Goal: Information Seeking & Learning: Find specific page/section

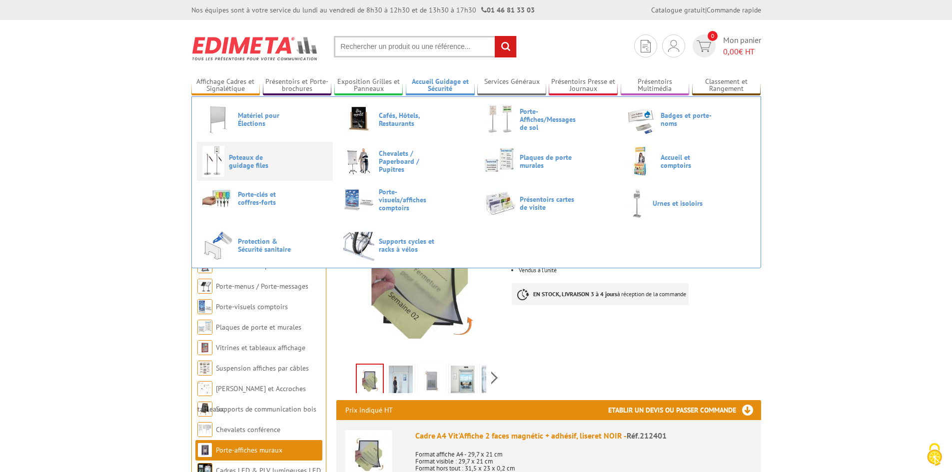
click at [252, 164] on span "Poteaux de guidage files" at bounding box center [259, 161] width 60 height 16
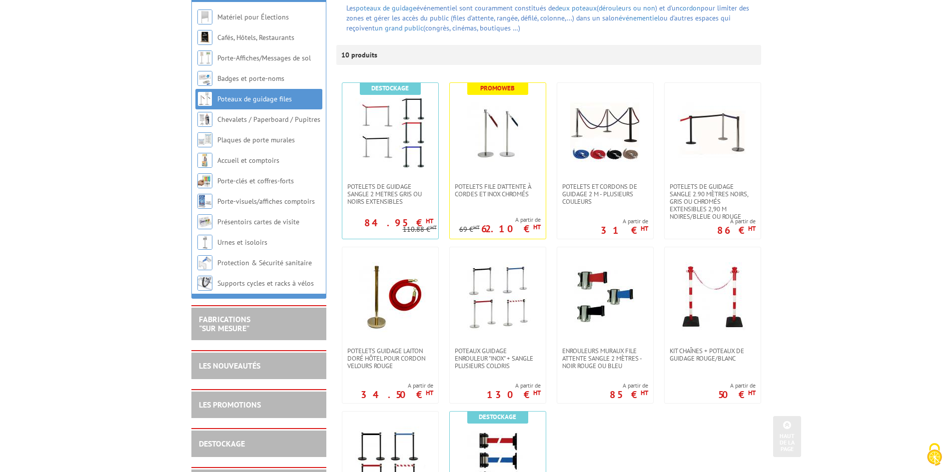
scroll to position [100, 0]
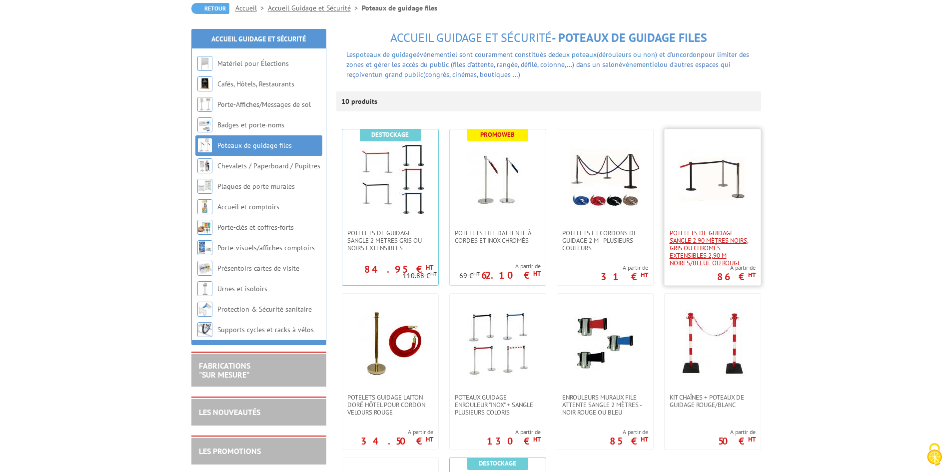
click at [709, 248] on span "Potelets de guidage sangle 2.90 mètres noirs, gris ou chromés extensibles 2,90 …" at bounding box center [712, 247] width 86 height 37
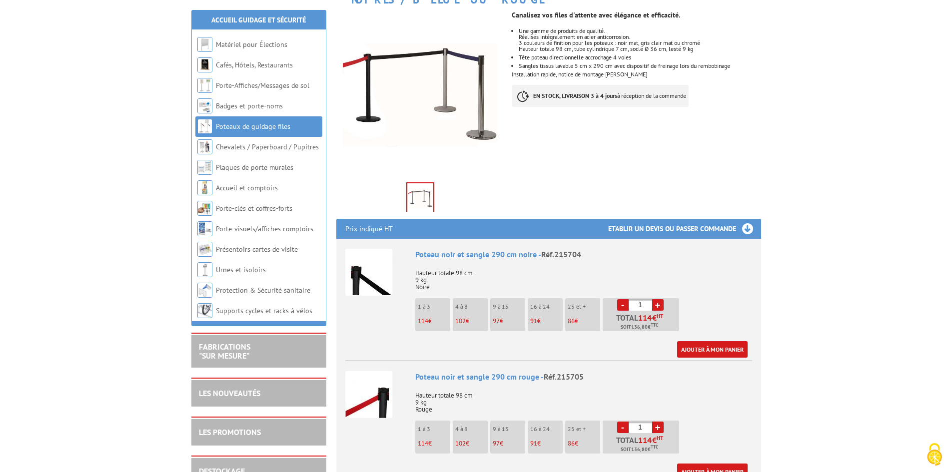
scroll to position [200, 0]
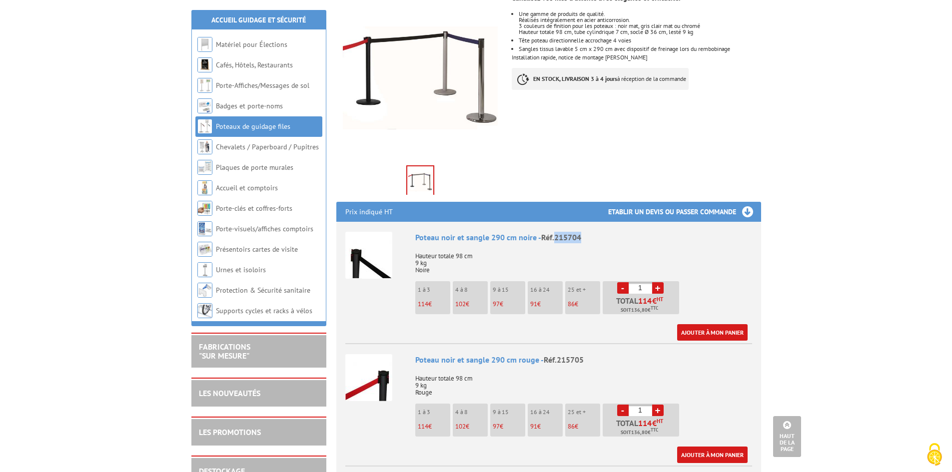
drag, startPoint x: 554, startPoint y: 226, endPoint x: 581, endPoint y: 226, distance: 27.0
click at [581, 232] on span "Réf.215704" at bounding box center [561, 237] width 40 height 10
copy span "215704"
